Goal: Navigation & Orientation: Find specific page/section

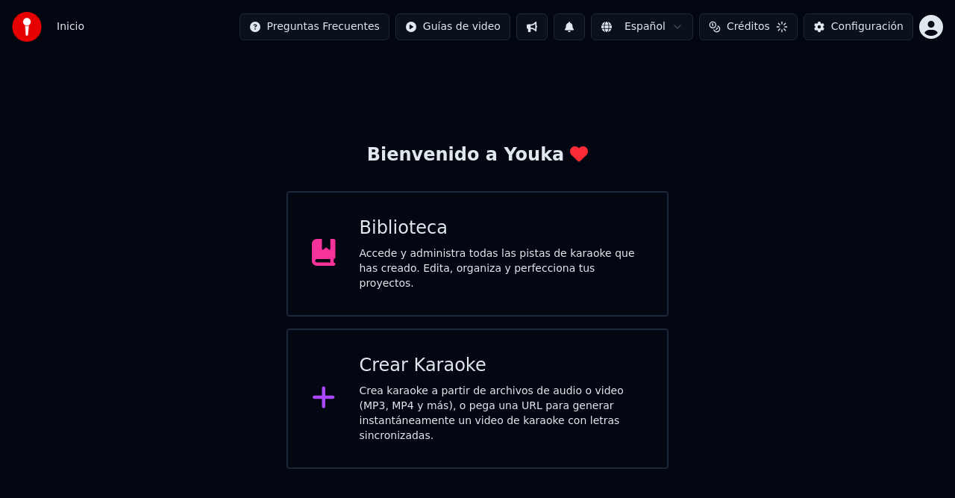
click at [485, 261] on div "Accede y administra todas las pistas de karaoke que has creado. Edita, organiza…" at bounding box center [502, 268] width 284 height 45
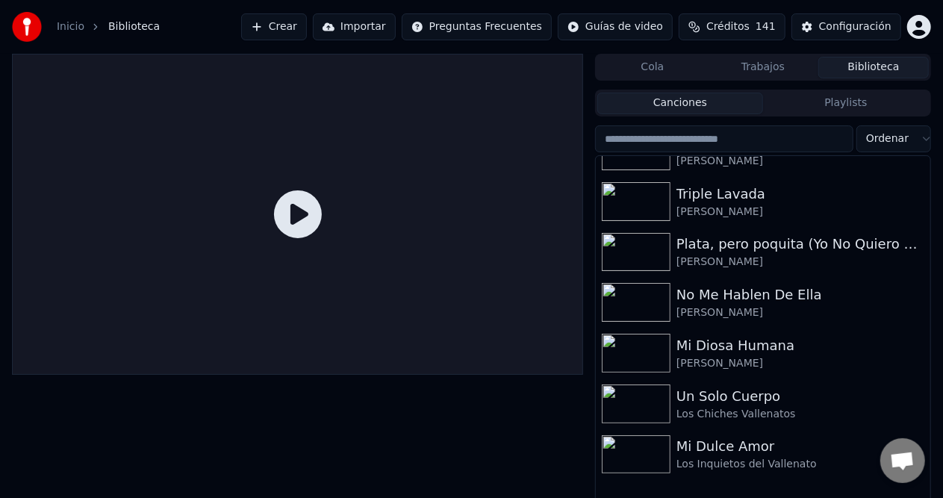
scroll to position [2165, 0]
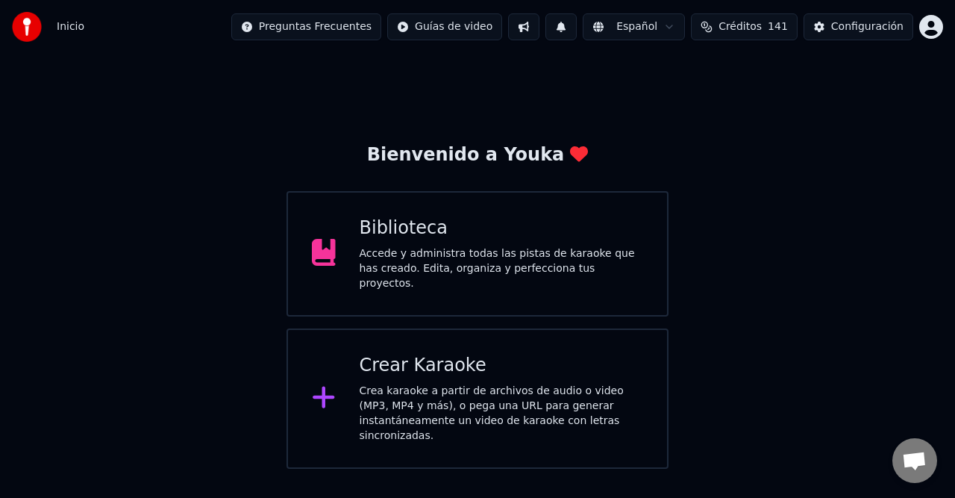
click at [743, 28] on span "Créditos" at bounding box center [740, 26] width 43 height 15
drag, startPoint x: 753, startPoint y: 214, endPoint x: 760, endPoint y: 209, distance: 8.5
click at [754, 212] on div "Bienvenido a Youka Biblioteca Accede y administra todas las pistas de karaoke q…" at bounding box center [477, 261] width 955 height 415
drag, startPoint x: 874, startPoint y: 200, endPoint x: 881, endPoint y: 166, distance: 34.3
click at [876, 193] on div "Bienvenido a Youka Biblioteca Accede y administra todas las pistas de karaoke q…" at bounding box center [477, 261] width 955 height 415
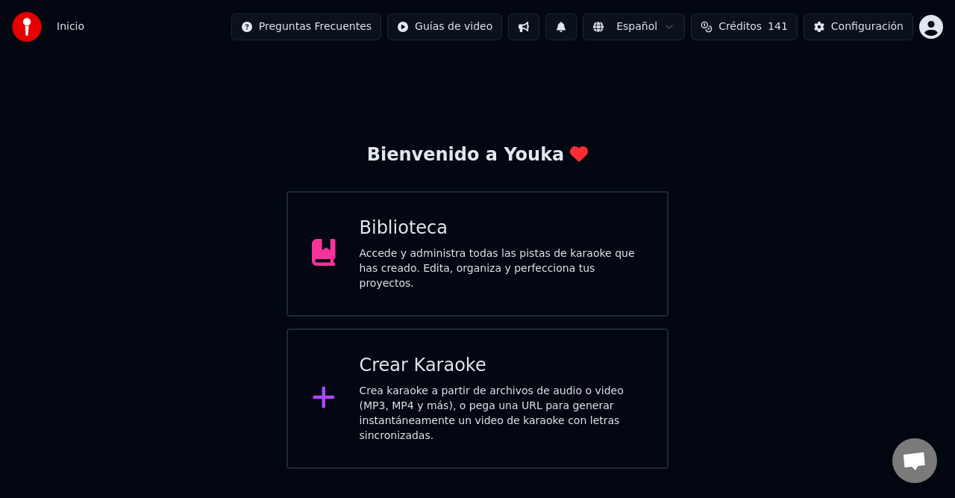
click at [755, 34] on span "Créditos" at bounding box center [740, 26] width 43 height 15
drag, startPoint x: 765, startPoint y: 239, endPoint x: 775, endPoint y: 280, distance: 42.2
click at [765, 242] on div "Bienvenido a Youka Biblioteca Accede y administra todas las pistas de karaoke q…" at bounding box center [477, 261] width 955 height 415
click at [776, 287] on div "Bienvenido a Youka Biblioteca Accede y administra todas las pistas de karaoke q…" at bounding box center [477, 261] width 955 height 415
click at [857, 236] on div "Bienvenido a Youka Biblioteca Accede y administra todas las pistas de karaoke q…" at bounding box center [477, 261] width 955 height 415
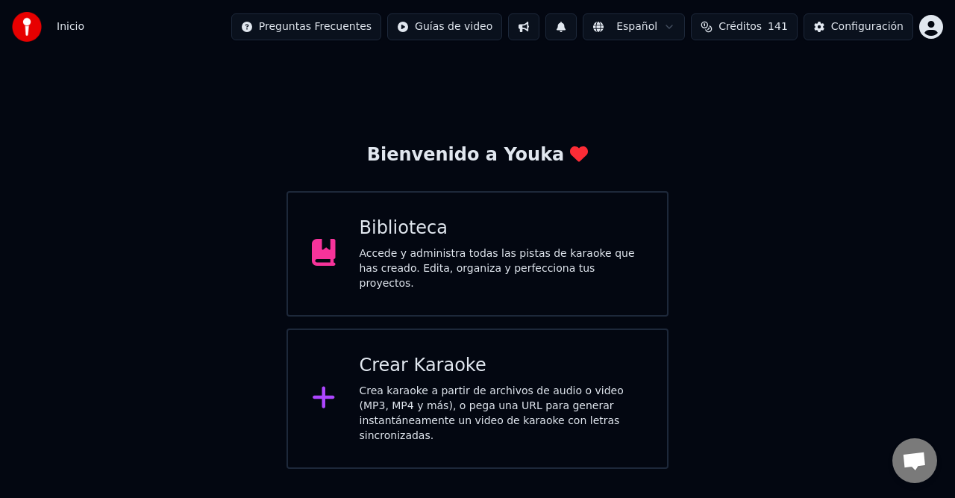
click at [858, 242] on div "Bienvenido a Youka Biblioteca Accede y administra todas las pistas de karaoke q…" at bounding box center [477, 261] width 955 height 415
click at [577, 30] on button at bounding box center [561, 26] width 31 height 27
drag, startPoint x: 733, startPoint y: 148, endPoint x: 805, endPoint y: 199, distance: 87.8
click at [734, 149] on div "Bienvenido a Youka Biblioteca Accede y administra todas las pistas de karaoke q…" at bounding box center [477, 261] width 955 height 415
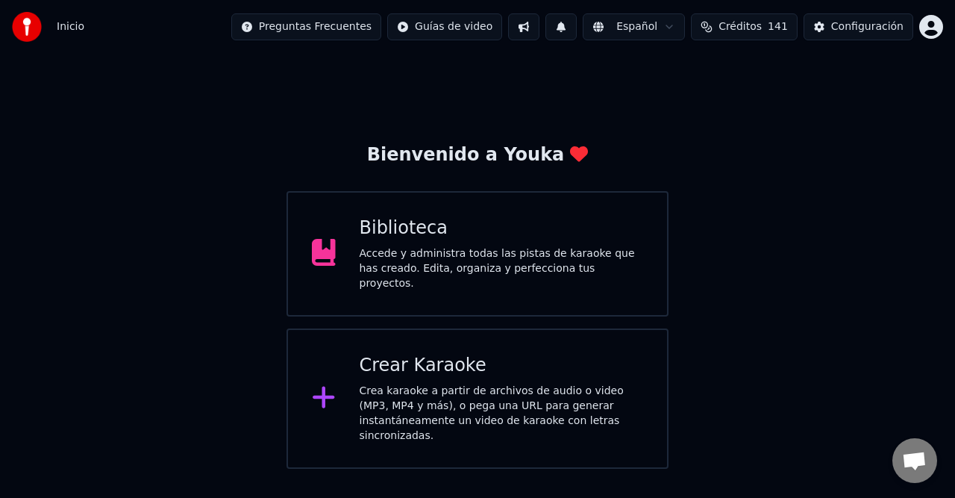
click at [805, 199] on div "Bienvenido a Youka Biblioteca Accede y administra todas las pistas de karaoke q…" at bounding box center [477, 261] width 955 height 415
click at [805, 219] on div "Bienvenido a Youka Biblioteca Accede y administra todas las pistas de karaoke q…" at bounding box center [477, 261] width 955 height 415
click at [797, 229] on div "Bienvenido a Youka Biblioteca Accede y administra todas las pistas de karaoke q…" at bounding box center [477, 261] width 955 height 415
drag, startPoint x: 746, startPoint y: 276, endPoint x: 739, endPoint y: 300, distance: 25.0
click at [746, 278] on div "Bienvenido a Youka Biblioteca Accede y administra todas las pistas de karaoke q…" at bounding box center [477, 261] width 955 height 415
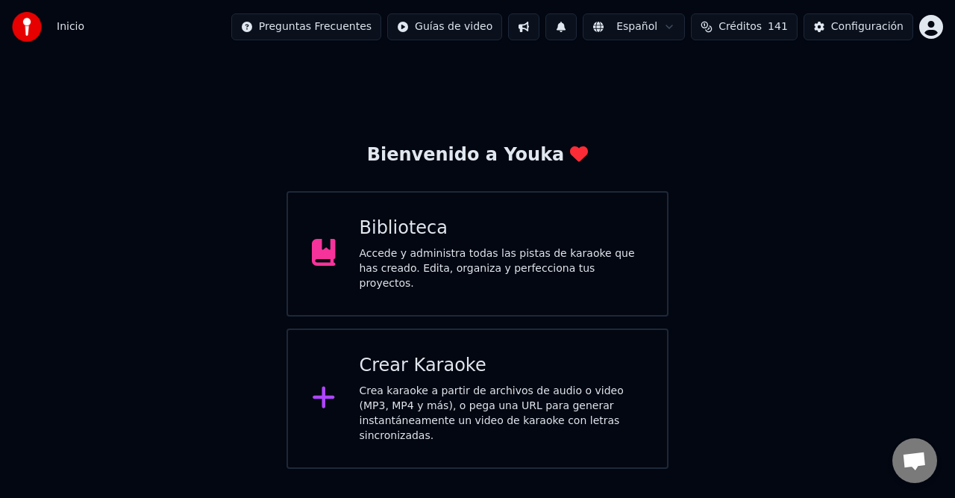
click at [873, 443] on div "Bienvenido a Youka Biblioteca Accede y administra todas las pistas de karaoke q…" at bounding box center [477, 261] width 955 height 415
click at [658, 131] on div "Bienvenido a Youka Biblioteca Accede y administra todas las pistas de karaoke q…" at bounding box center [477, 261] width 955 height 415
click at [731, 143] on div "Bienvenido a Youka Biblioteca Accede y administra todas las pistas de karaoke q…" at bounding box center [477, 261] width 955 height 415
click at [806, 221] on div "Bienvenido a Youka Biblioteca Accede y administra todas las pistas de karaoke q…" at bounding box center [477, 261] width 955 height 415
click at [809, 260] on div "Bienvenido a Youka Biblioteca Accede y administra todas las pistas de karaoke q…" at bounding box center [477, 261] width 955 height 415
